Goal: Task Accomplishment & Management: Complete application form

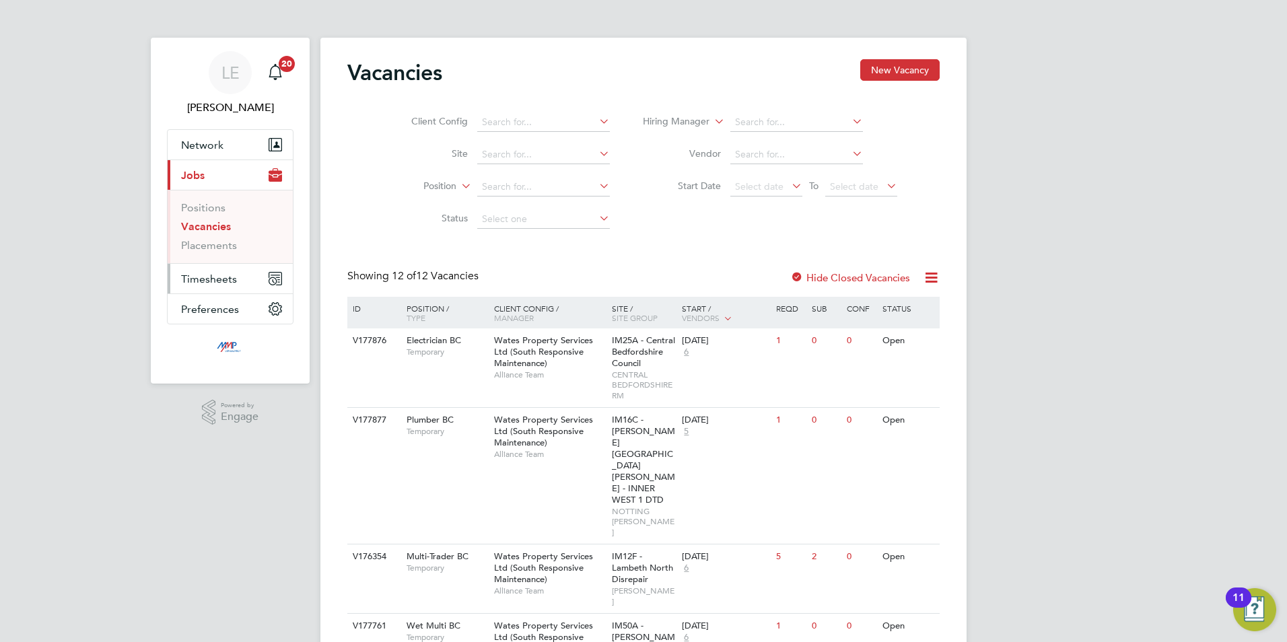
click at [209, 268] on button "Timesheets" at bounding box center [230, 279] width 125 height 30
click at [203, 236] on link "Timesheets" at bounding box center [209, 238] width 56 height 13
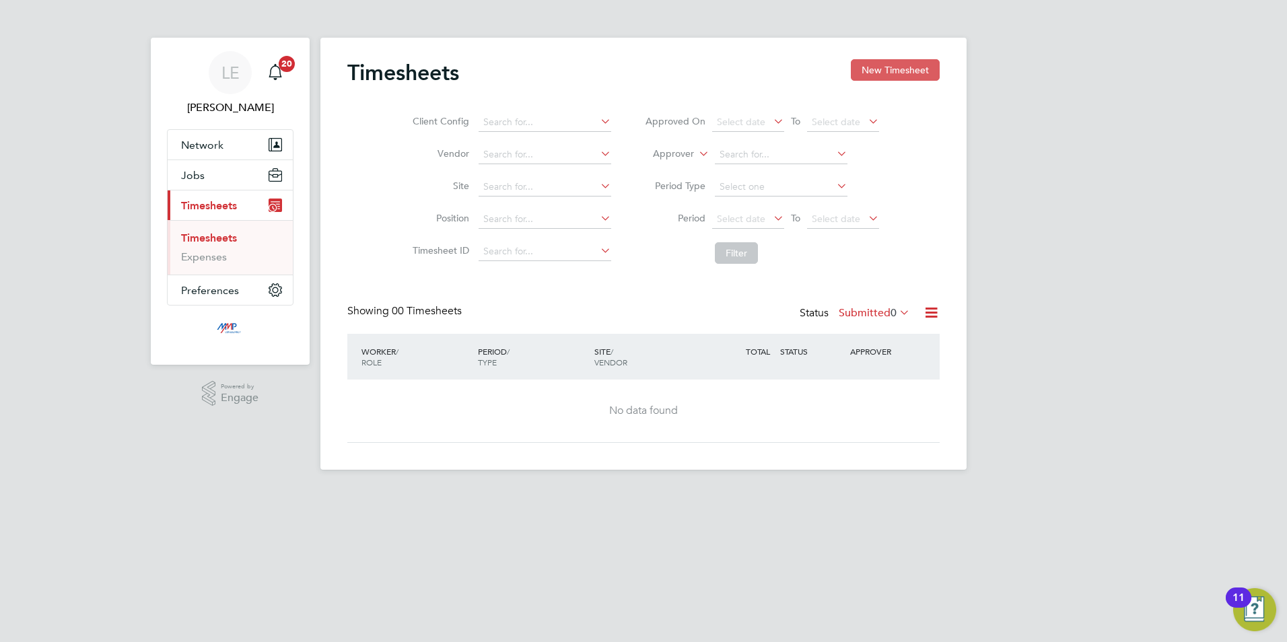
click at [877, 63] on button "New Timesheet" at bounding box center [895, 70] width 89 height 22
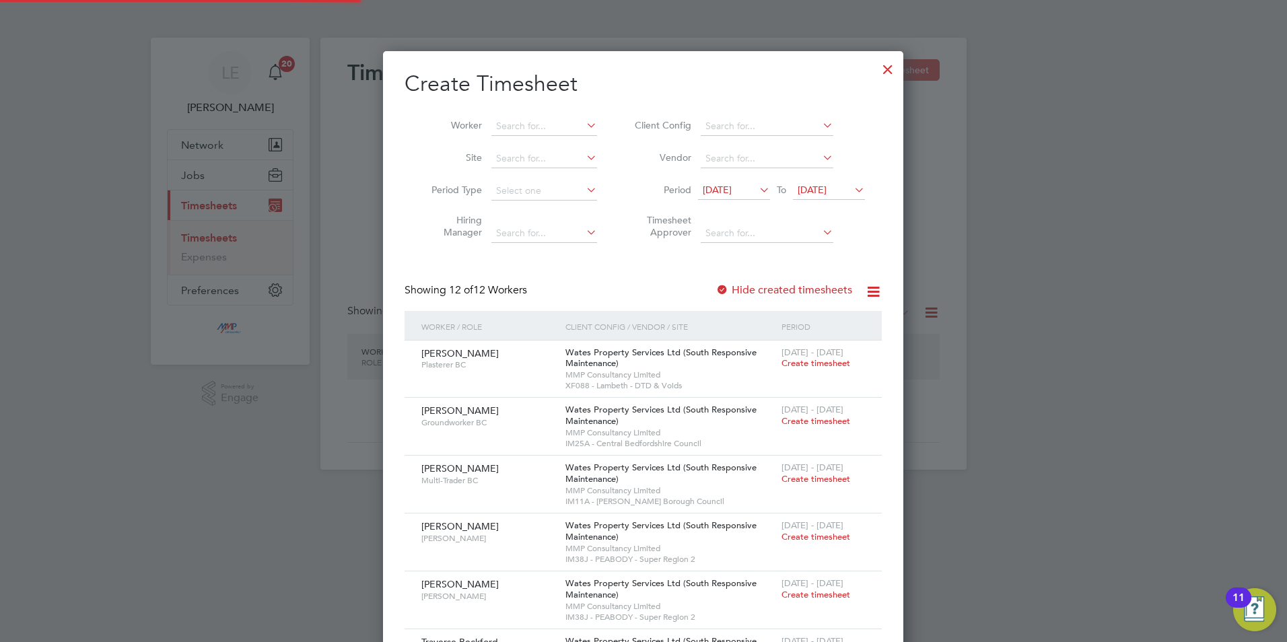
scroll to position [1011, 521]
click at [726, 195] on span "[DATE]" at bounding box center [717, 190] width 29 height 12
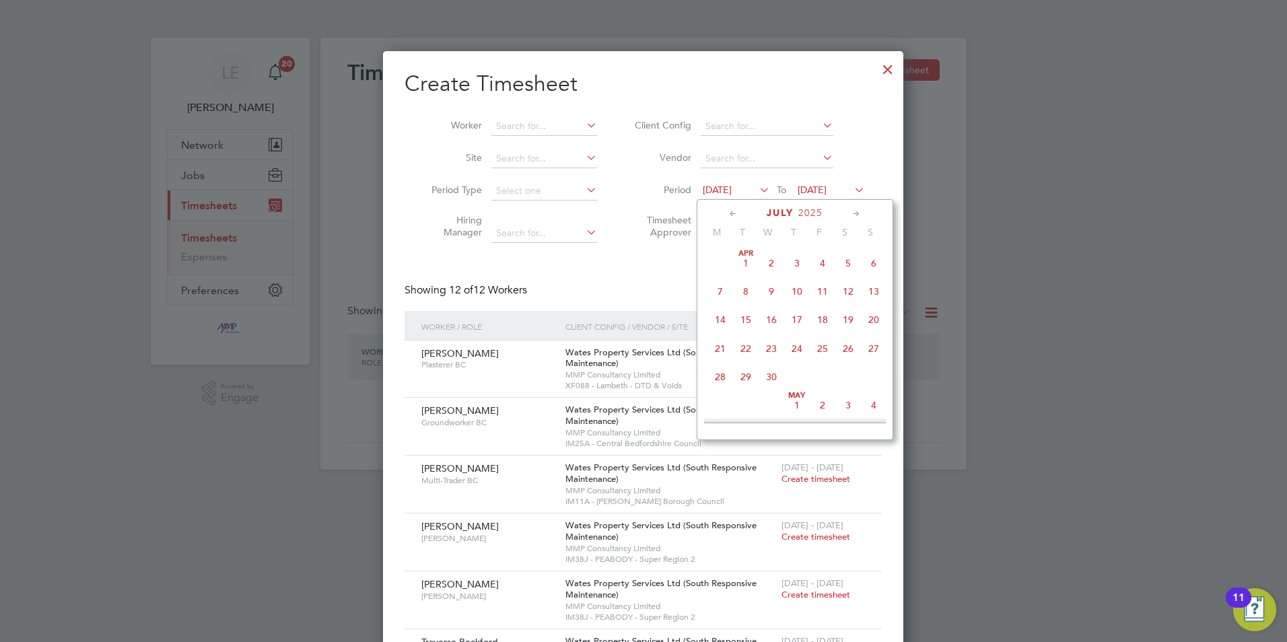
scroll to position [524, 0]
click at [848, 343] on span "2" at bounding box center [848, 335] width 26 height 26
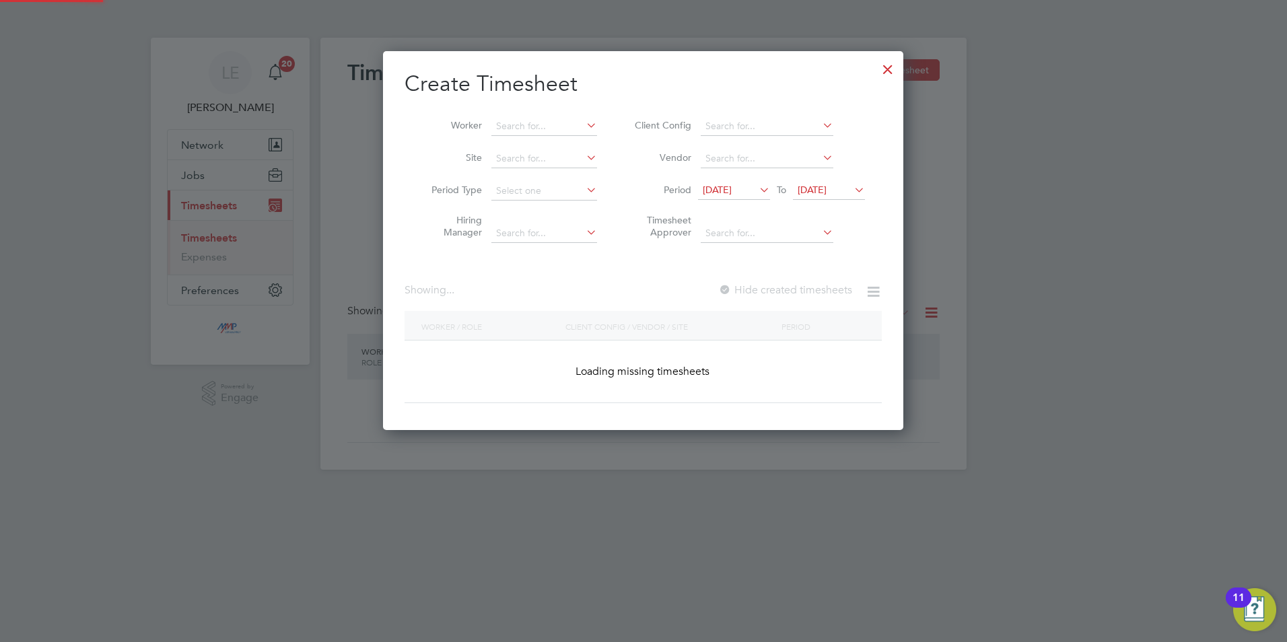
scroll to position [1011, 521]
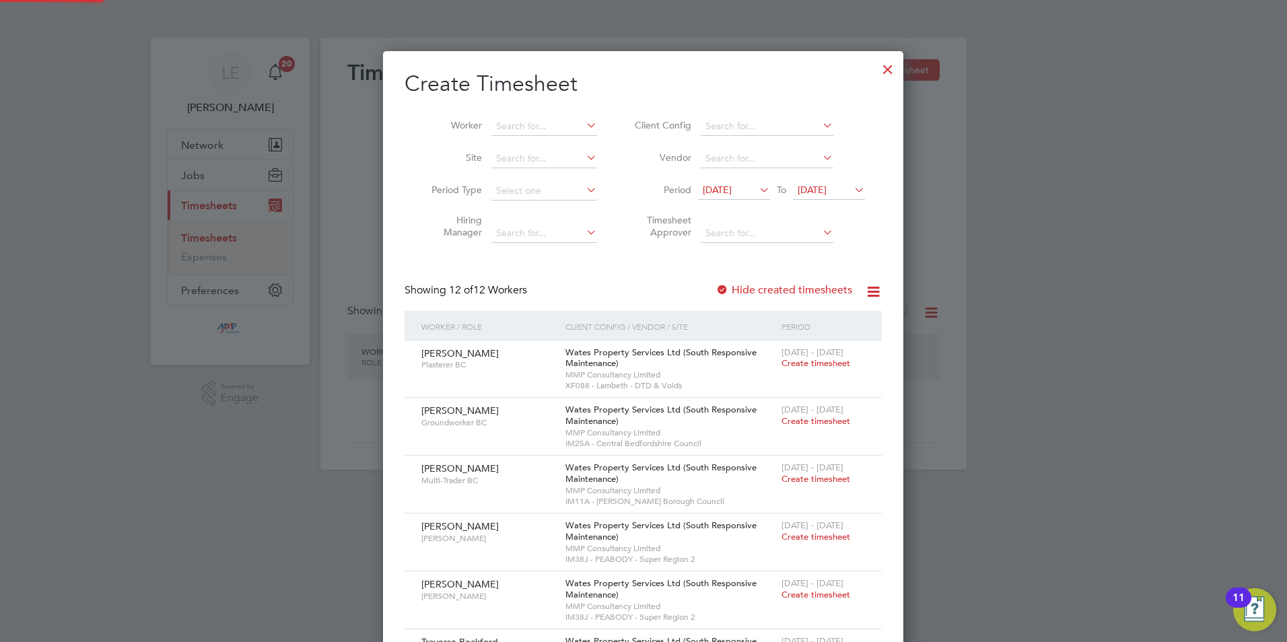
click at [827, 191] on span "[DATE]" at bounding box center [812, 190] width 29 height 12
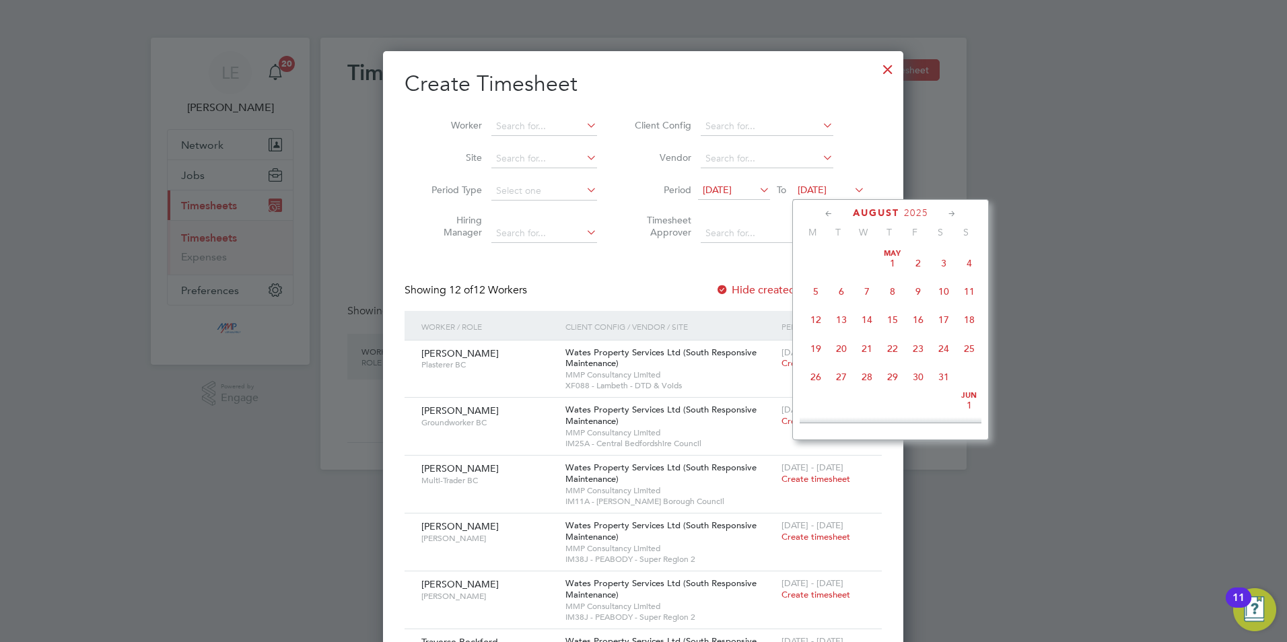
scroll to position [437, 0]
click at [916, 317] on span "8" at bounding box center [918, 309] width 26 height 26
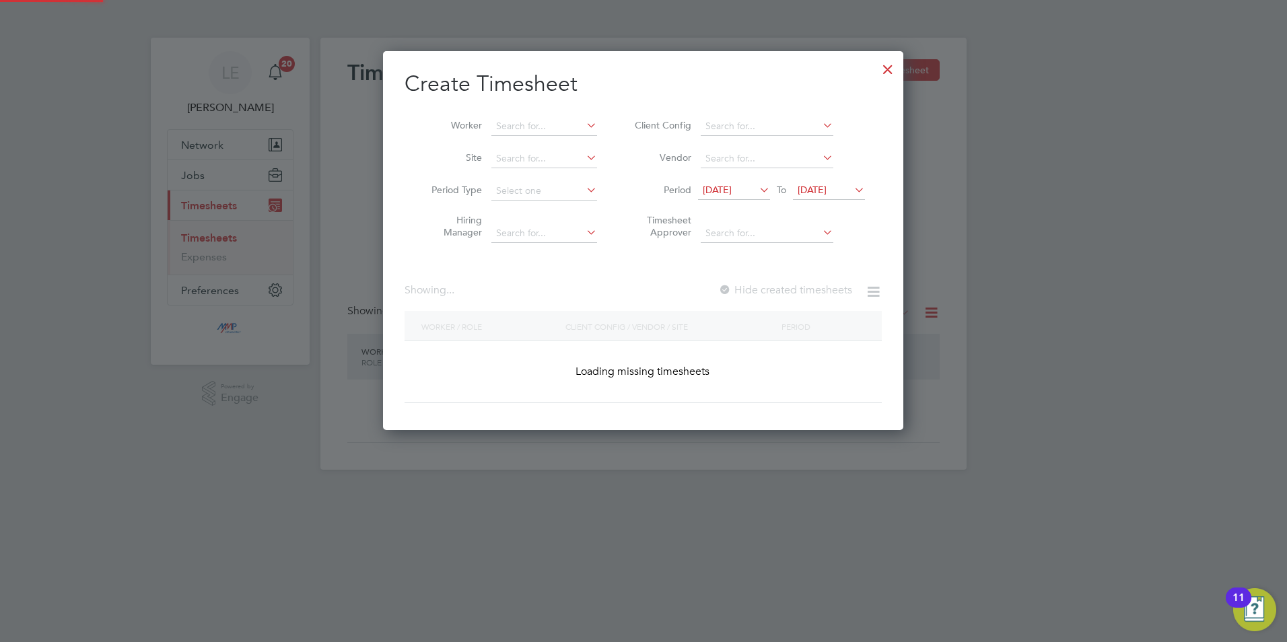
scroll to position [1011, 521]
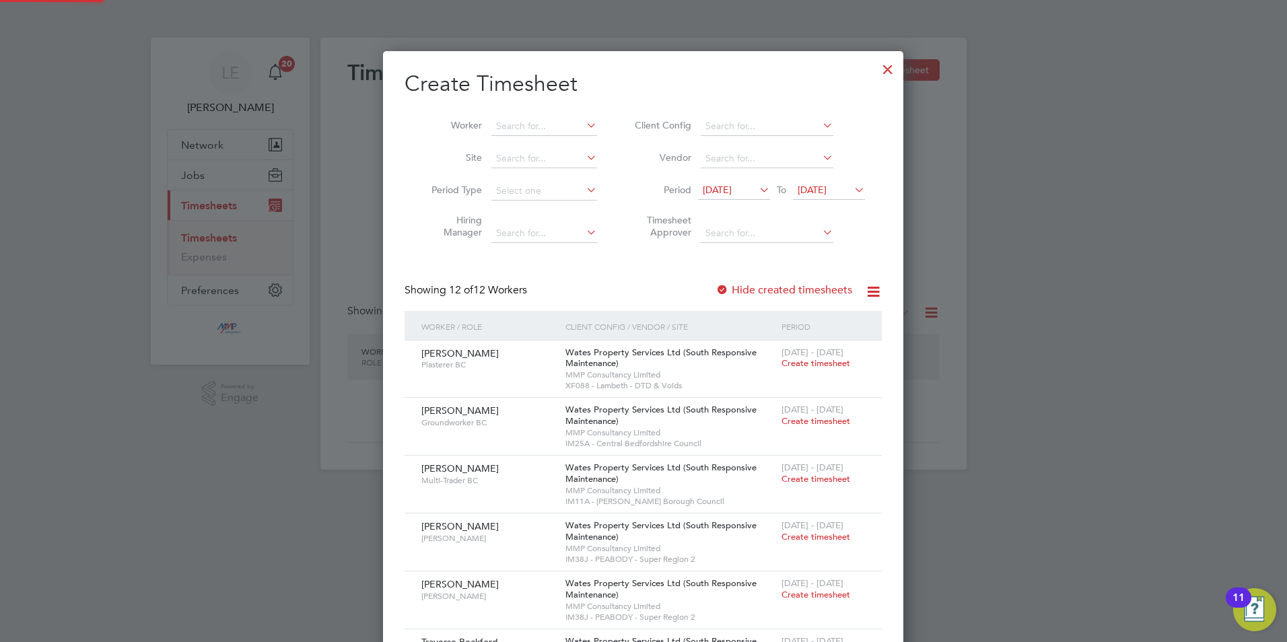
click at [729, 285] on div at bounding box center [722, 290] width 13 height 13
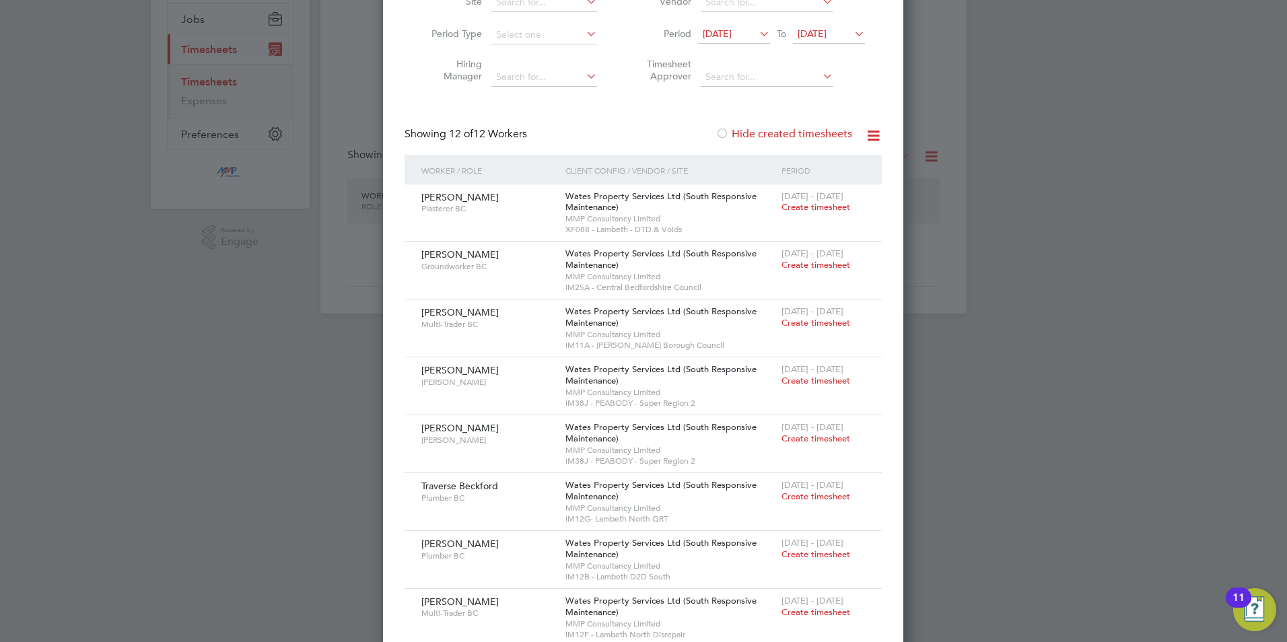
scroll to position [0, 0]
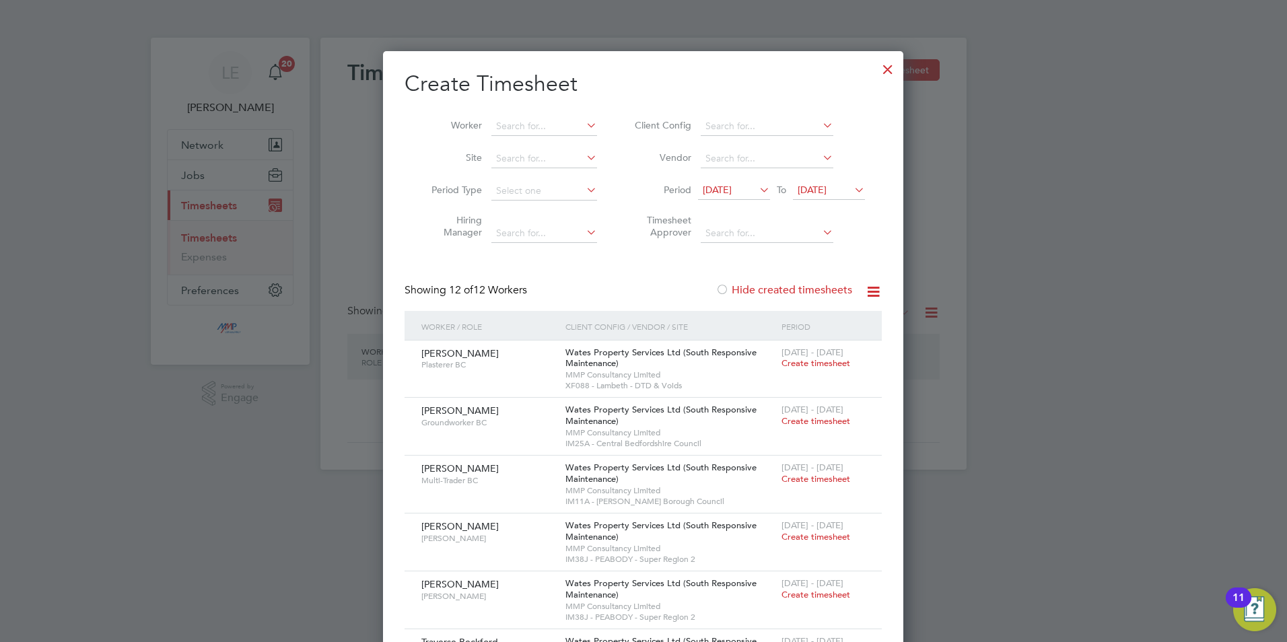
click at [885, 65] on div at bounding box center [888, 66] width 24 height 24
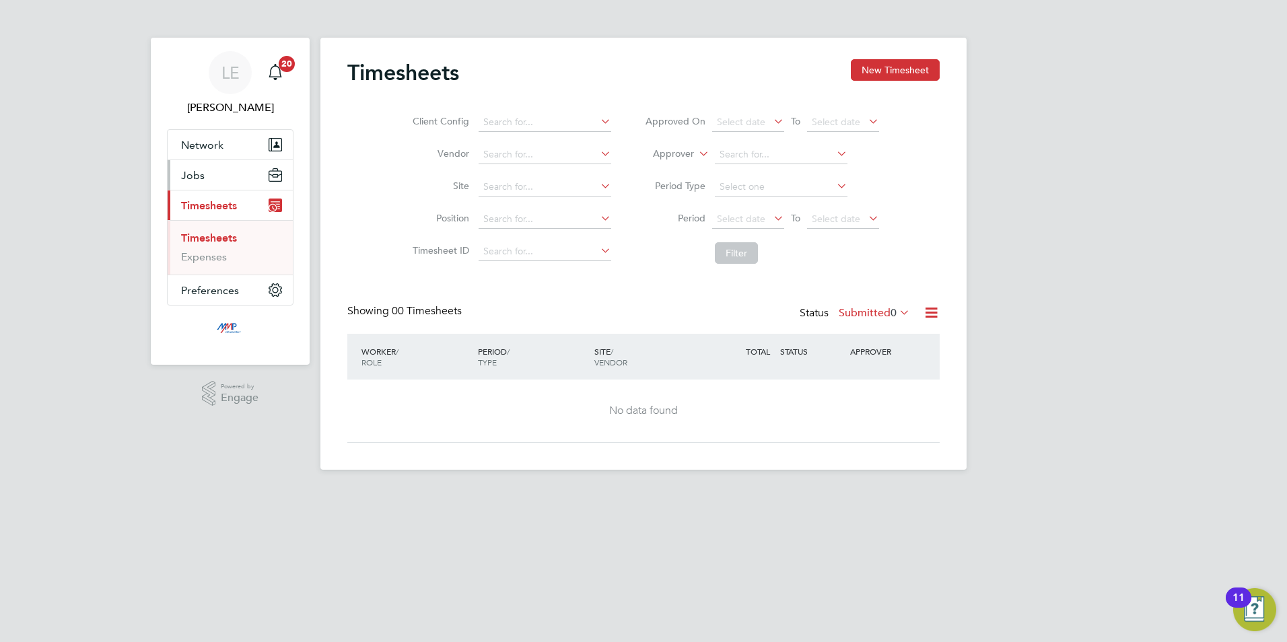
click at [193, 182] on button "Jobs" at bounding box center [230, 175] width 125 height 30
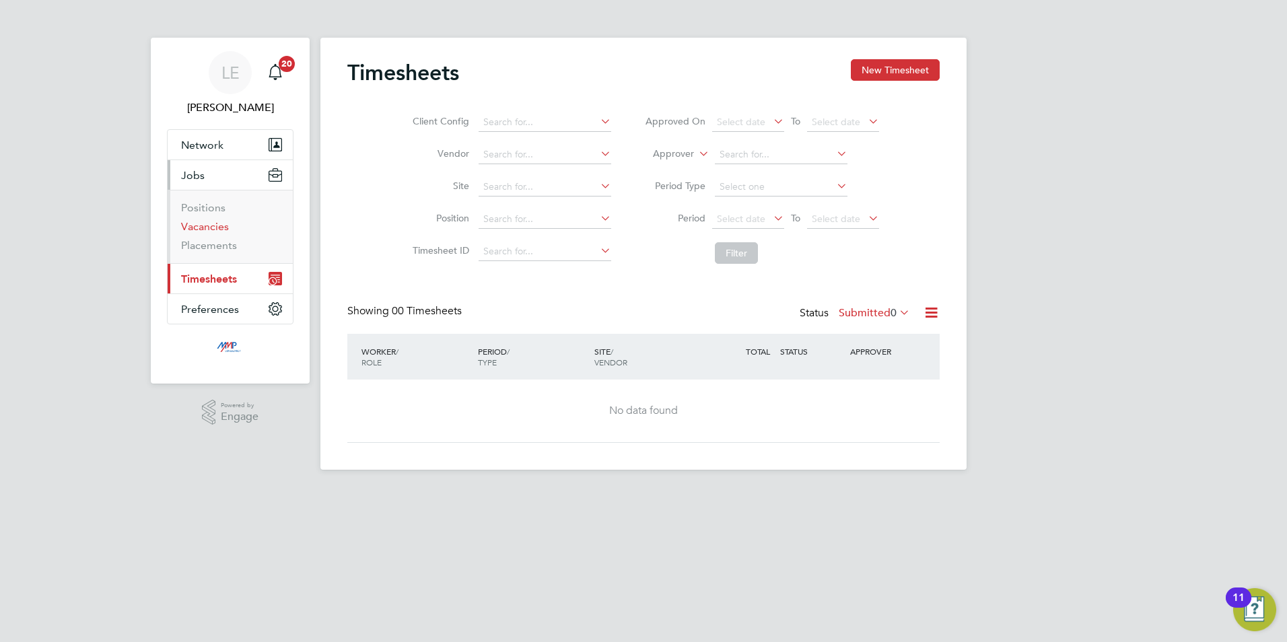
click at [215, 228] on link "Vacancies" at bounding box center [205, 226] width 48 height 13
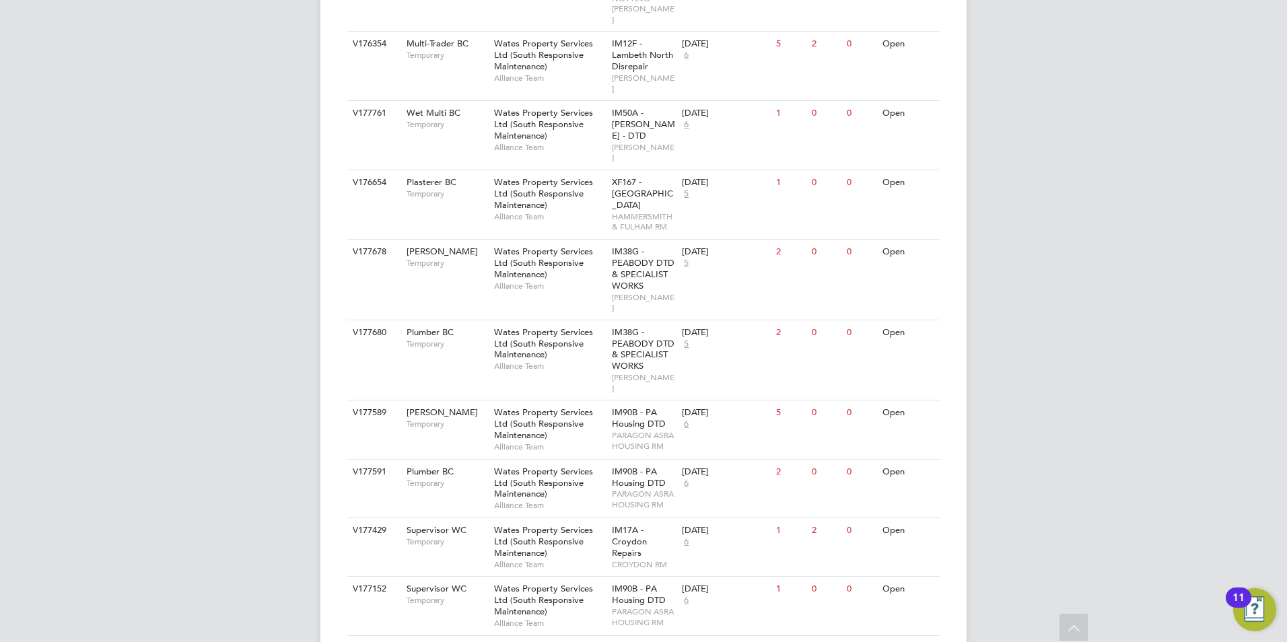
scroll to position [515, 0]
click at [459, 417] on span "Temporary" at bounding box center [447, 422] width 81 height 11
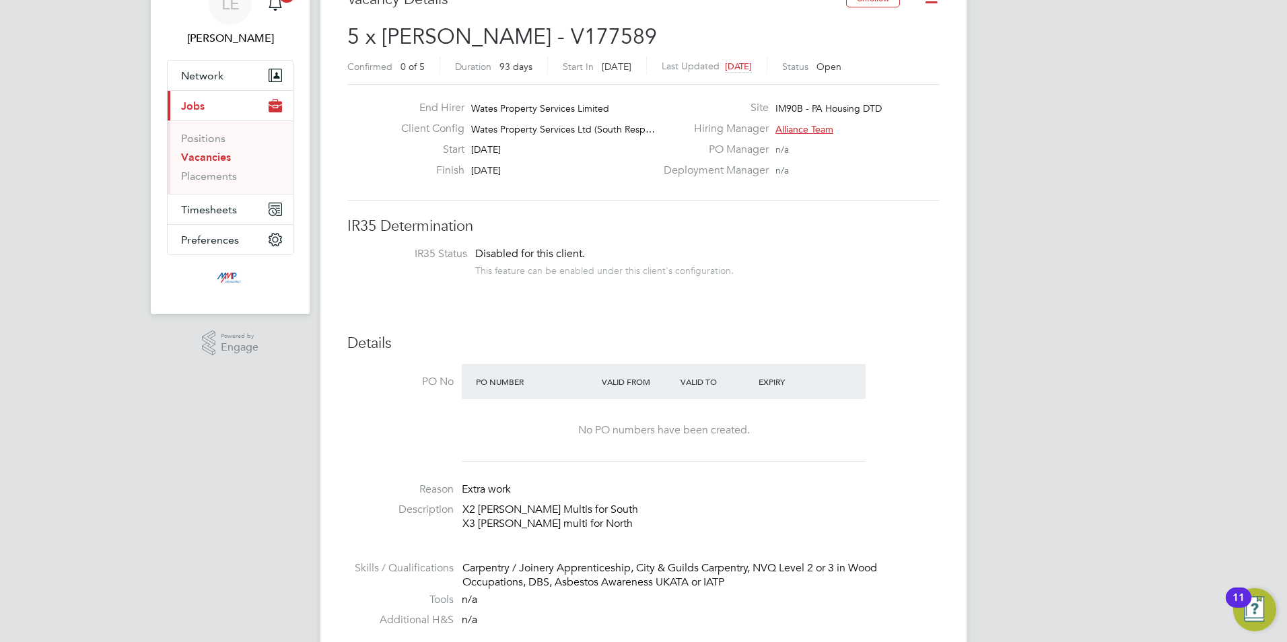
scroll to position [135, 0]
